Goal: Information Seeking & Learning: Learn about a topic

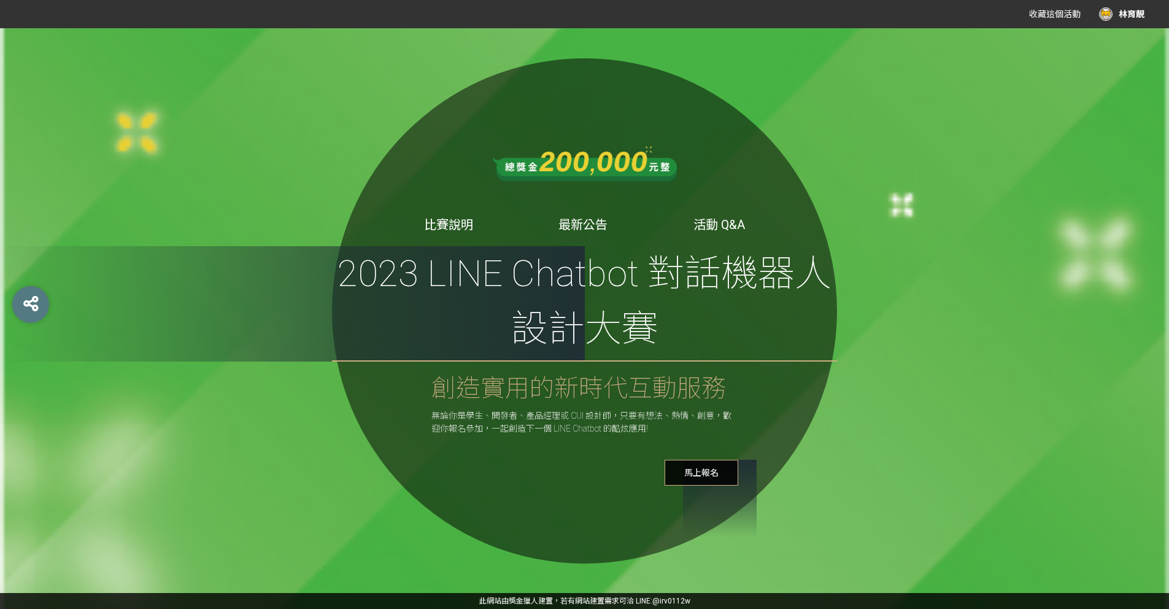
click at [464, 220] on link "比賽說明" at bounding box center [448, 224] width 49 height 15
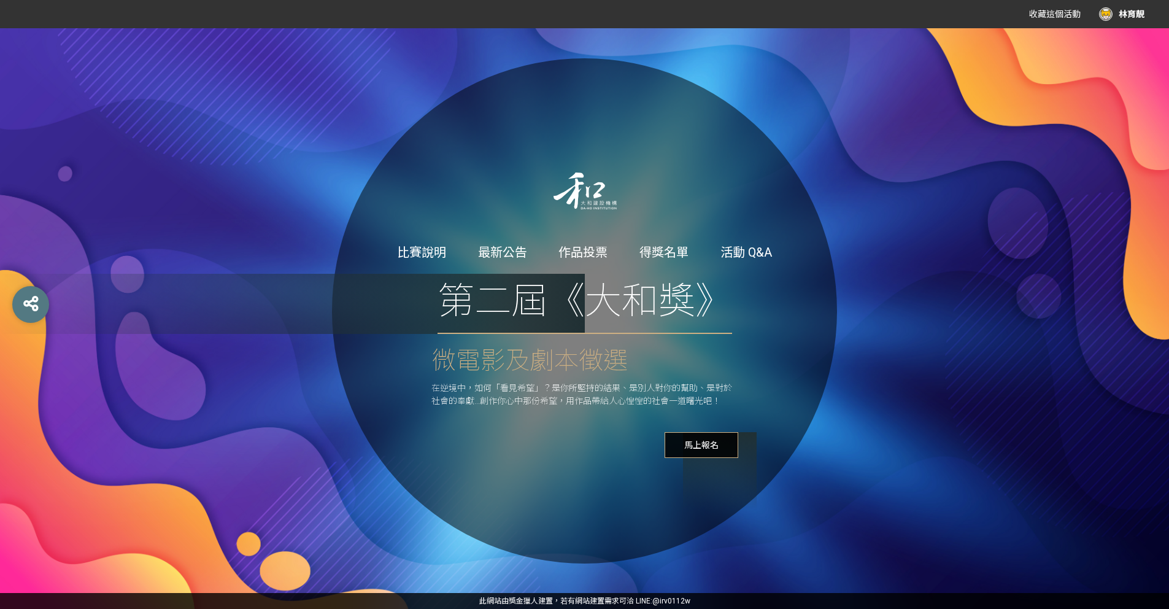
click at [446, 247] on link "比賽說明" at bounding box center [421, 252] width 49 height 15
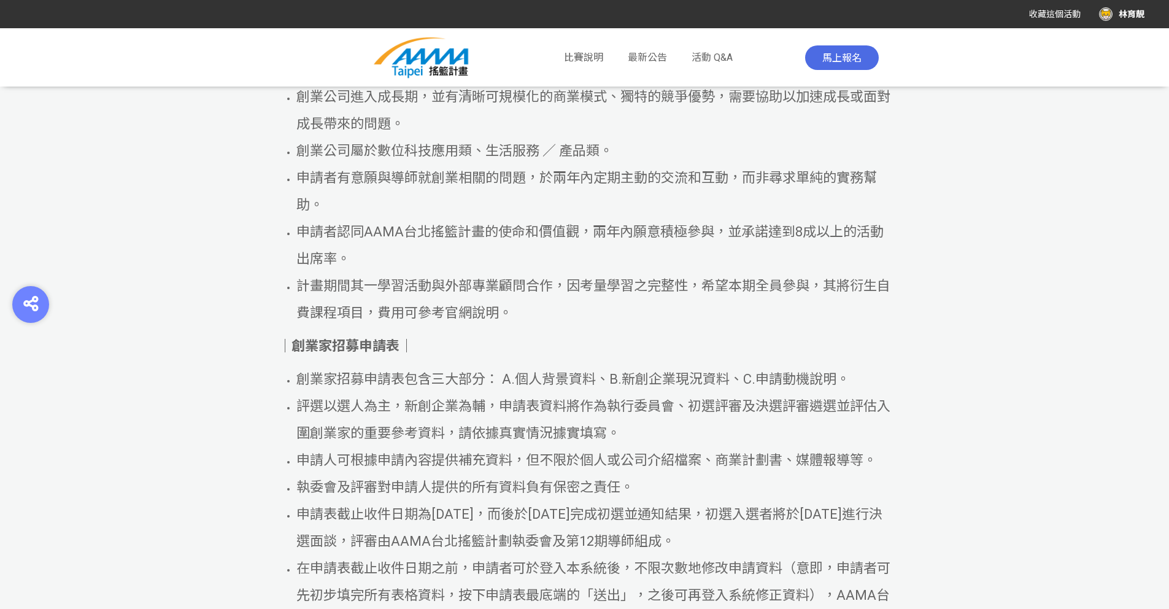
scroll to position [1209, 0]
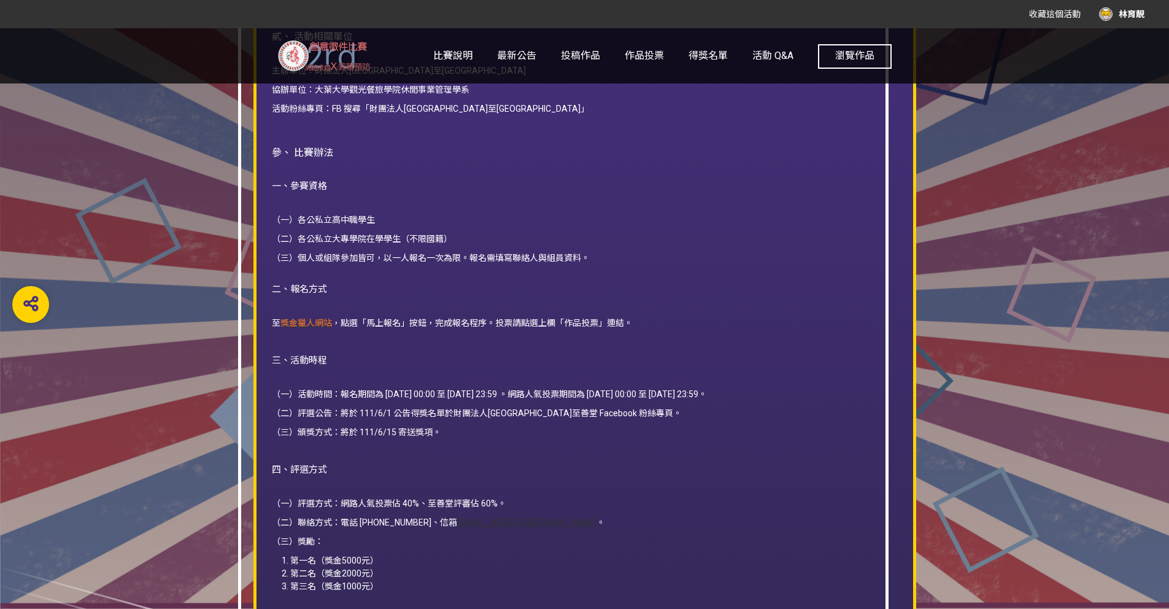
scroll to position [1251, 0]
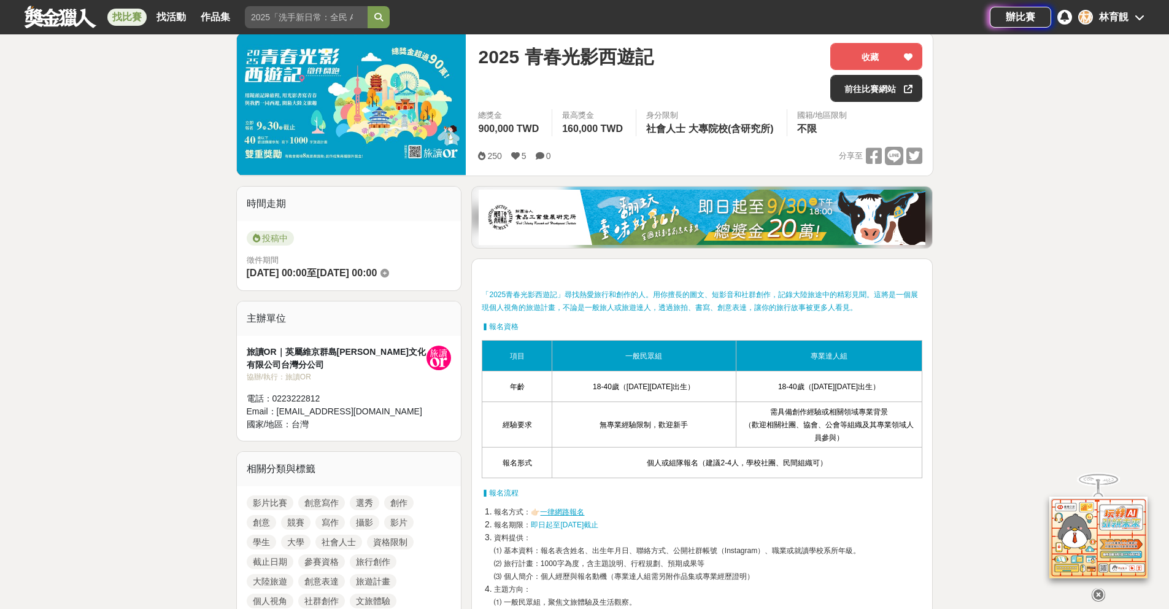
scroll to position [26, 0]
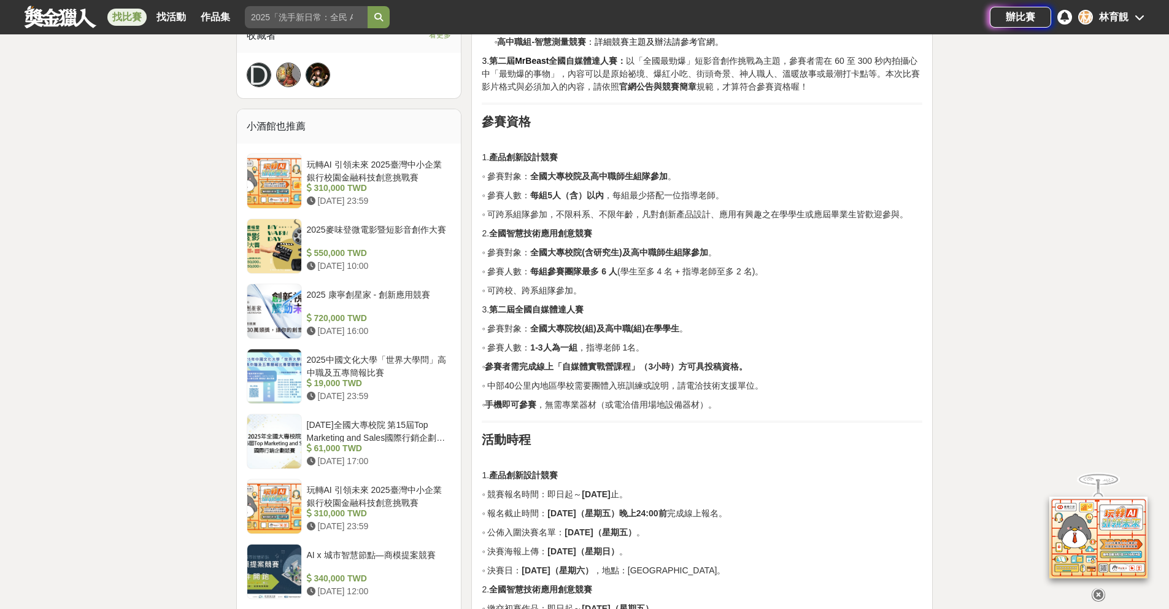
scroll to position [859, 0]
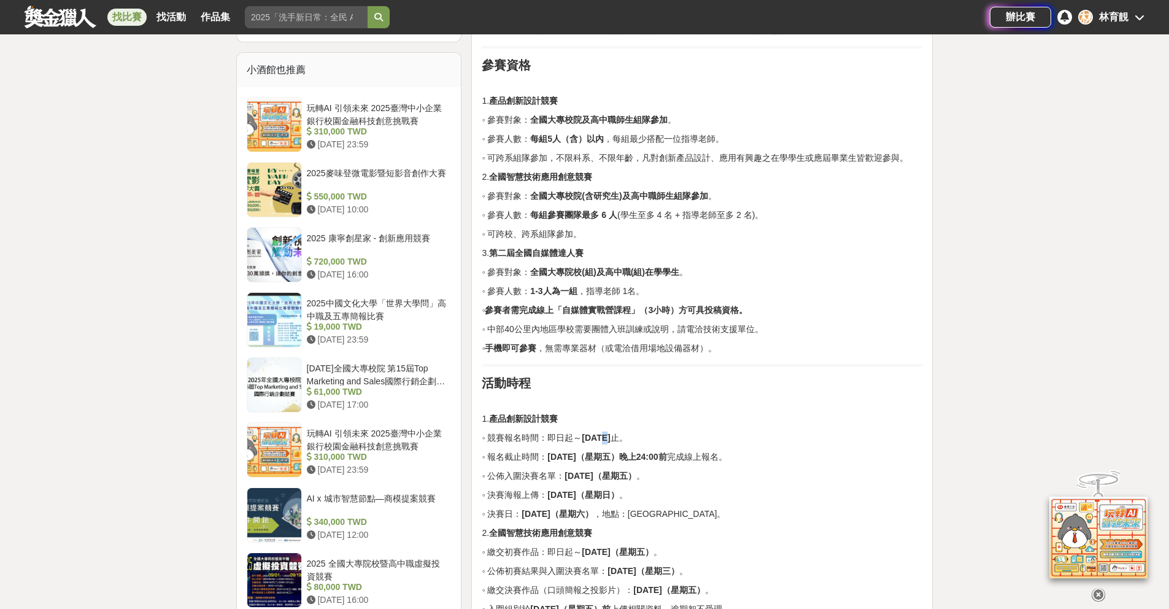
drag, startPoint x: 611, startPoint y: 439, endPoint x: 709, endPoint y: 430, distance: 98.6
click at [658, 433] on p "◦ 競賽報名時間：即日起～ 114年10月31日 止。" at bounding box center [702, 437] width 441 height 13
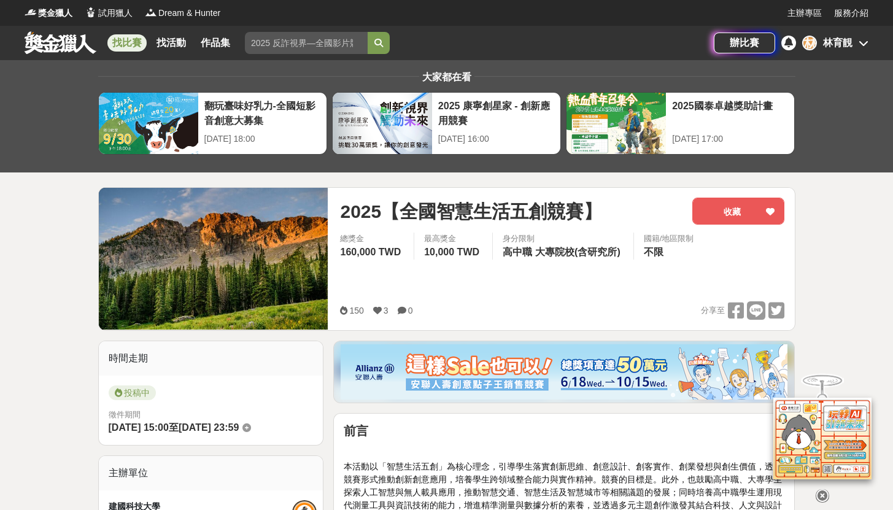
click at [823, 487] on icon at bounding box center [821, 493] width 13 height 13
